Goal: Go to known website: Access a specific website the user already knows

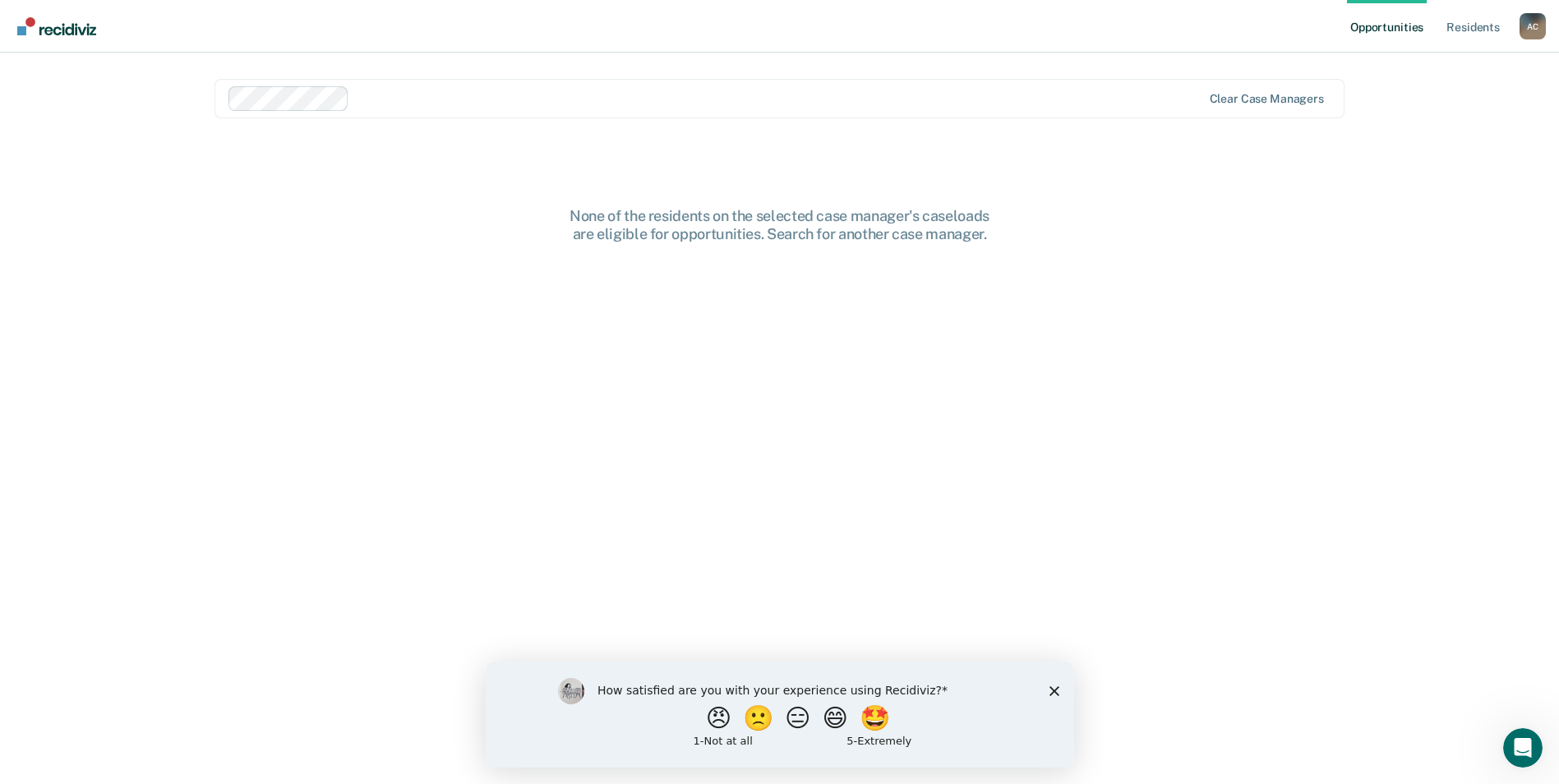
click at [1055, 692] on polygon "Close survey" at bounding box center [1053, 689] width 10 height 10
